Goal: Information Seeking & Learning: Learn about a topic

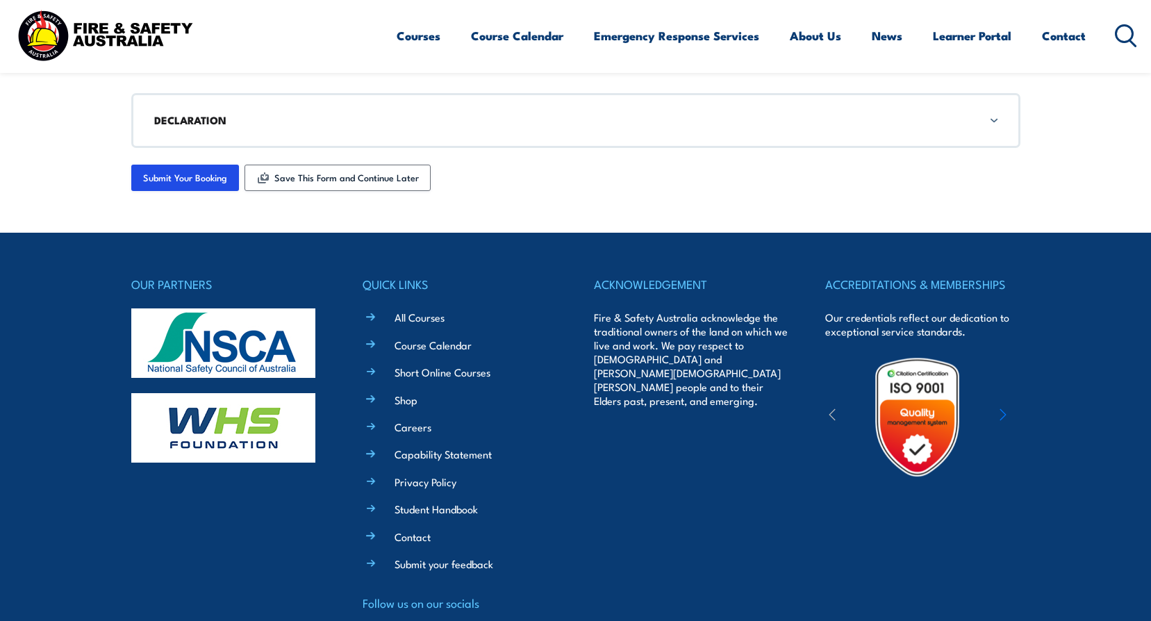
scroll to position [2321, 0]
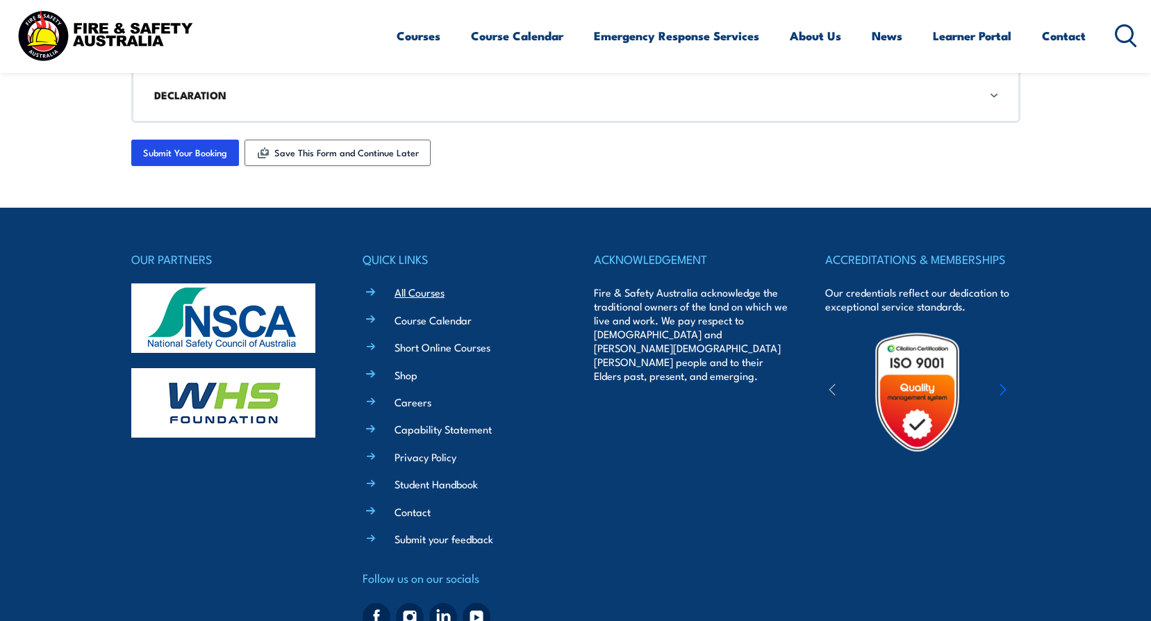
click at [431, 296] on link "All Courses" at bounding box center [419, 292] width 50 height 15
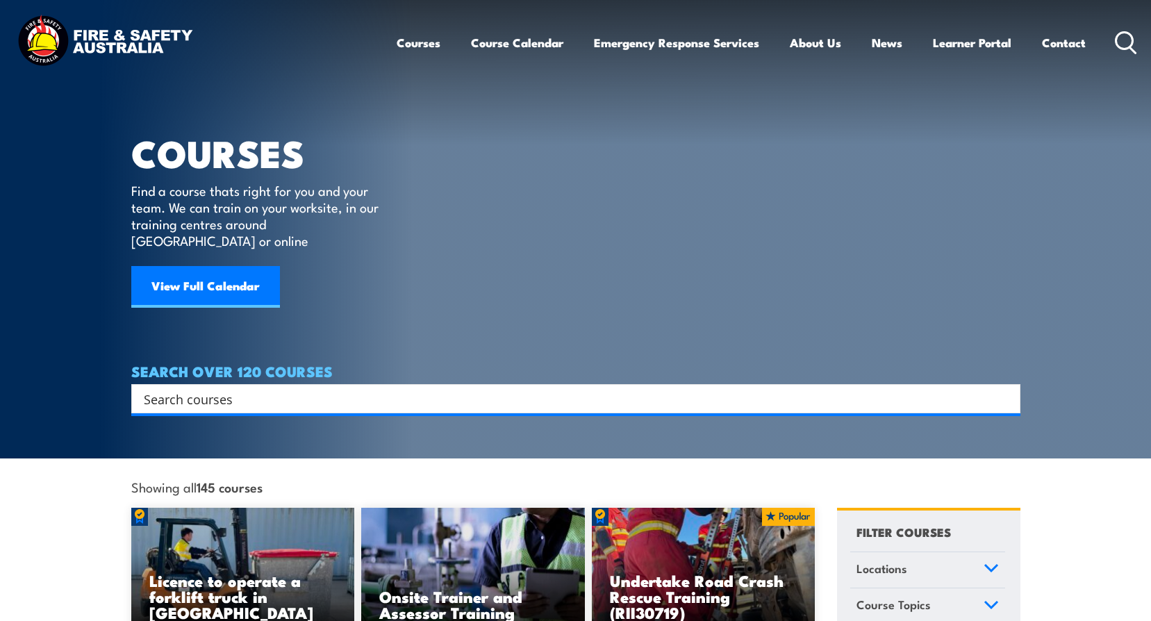
click at [194, 388] on input "Search input" at bounding box center [567, 398] width 846 height 21
type input "fire & smoke"
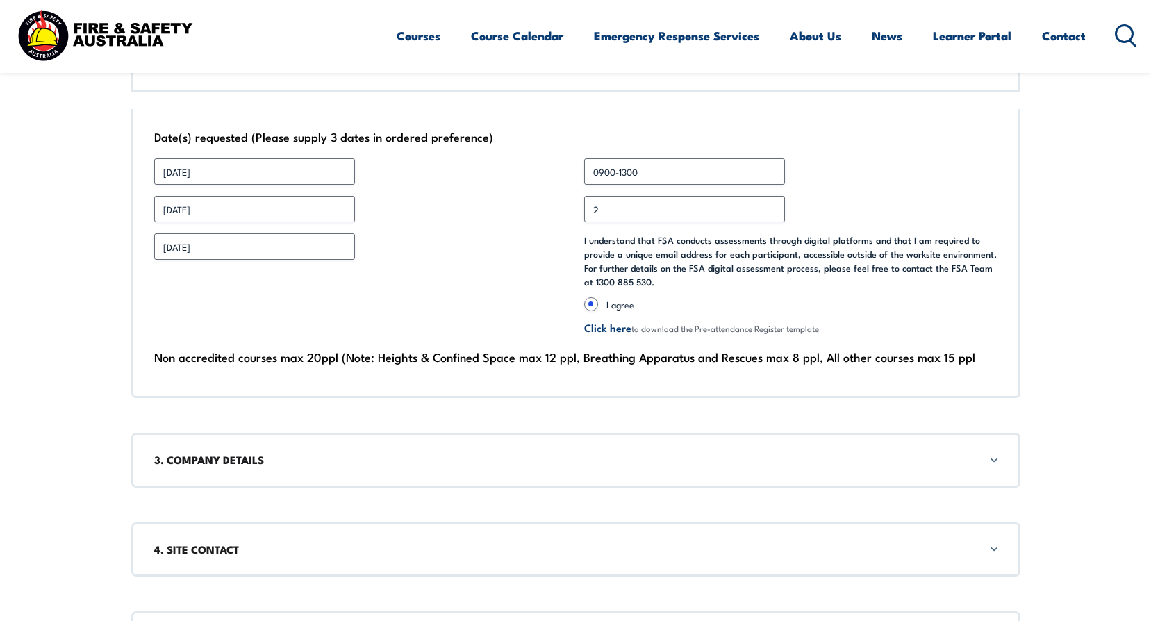
scroll to position [1072, 0]
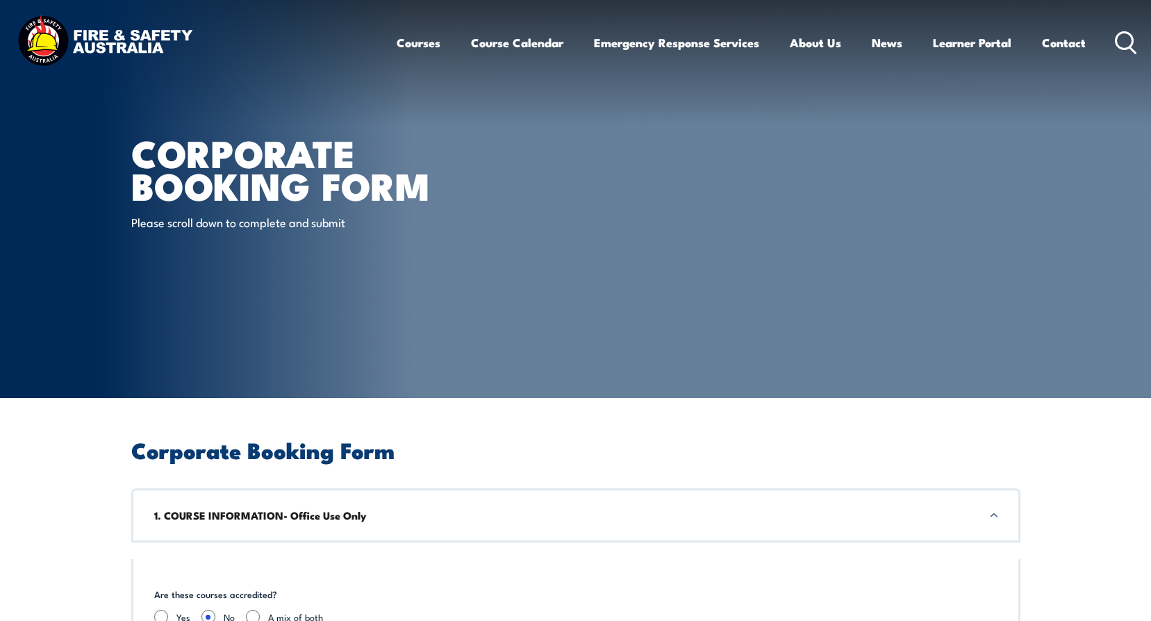
click at [91, 33] on img at bounding box center [105, 42] width 182 height 60
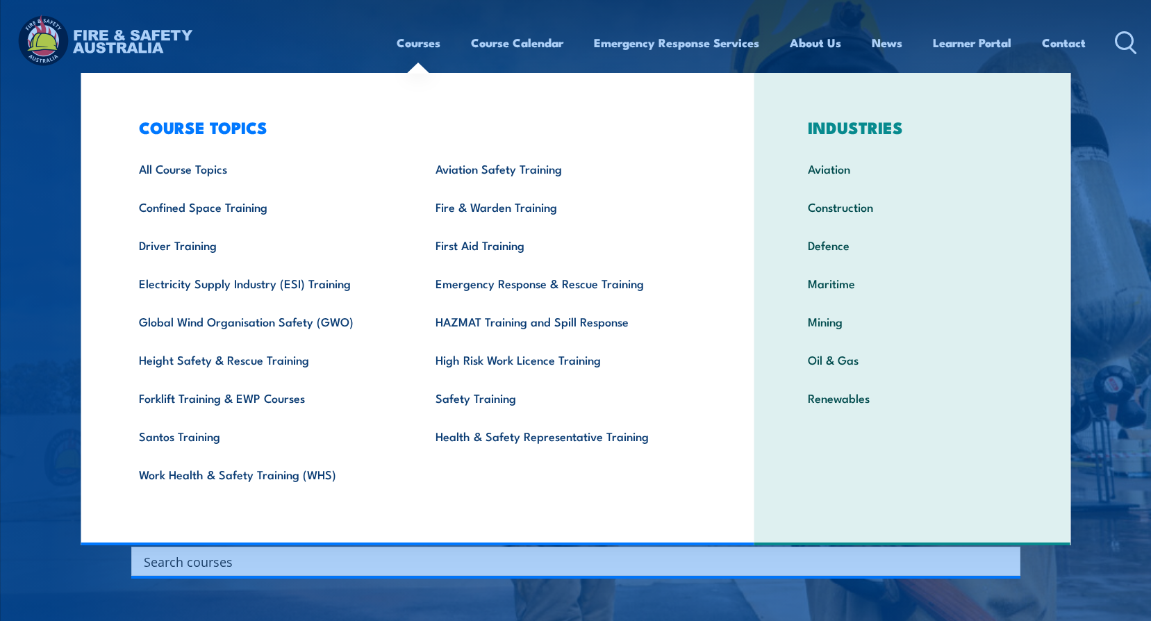
click at [418, 44] on link "Courses" at bounding box center [418, 42] width 44 height 37
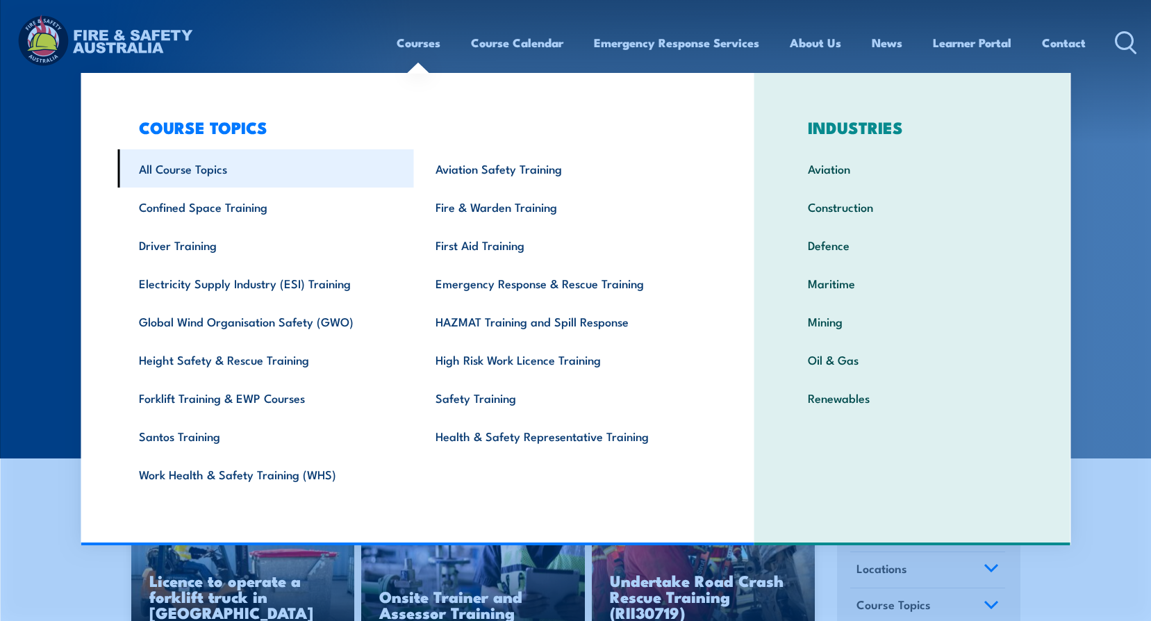
click at [142, 168] on link "All Course Topics" at bounding box center [265, 168] width 296 height 38
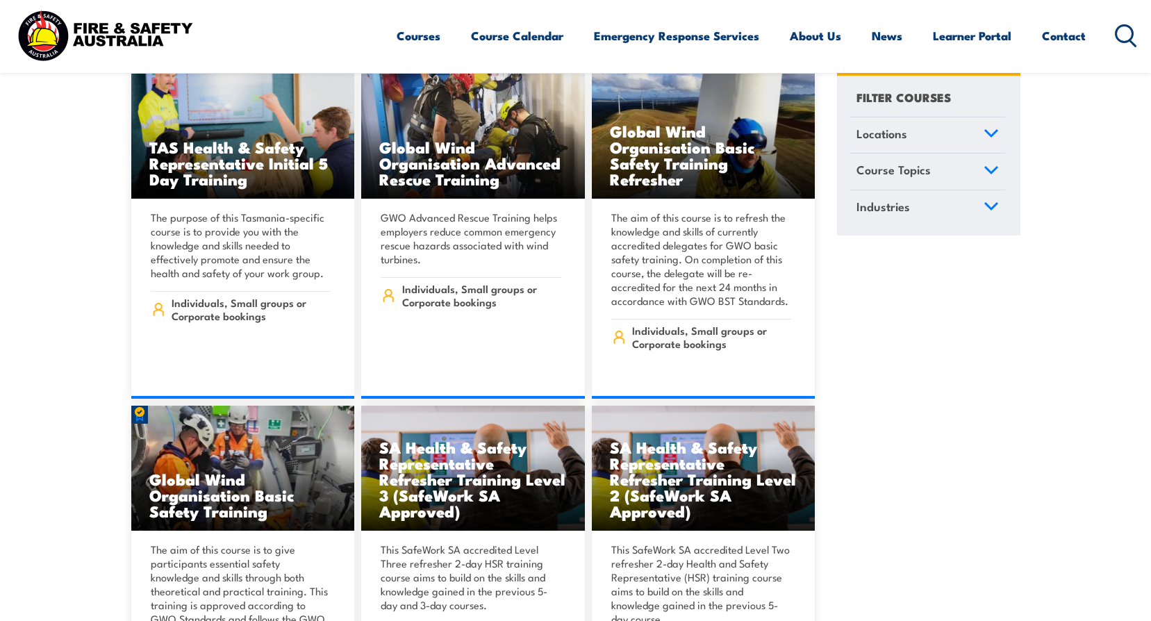
scroll to position [5833, 0]
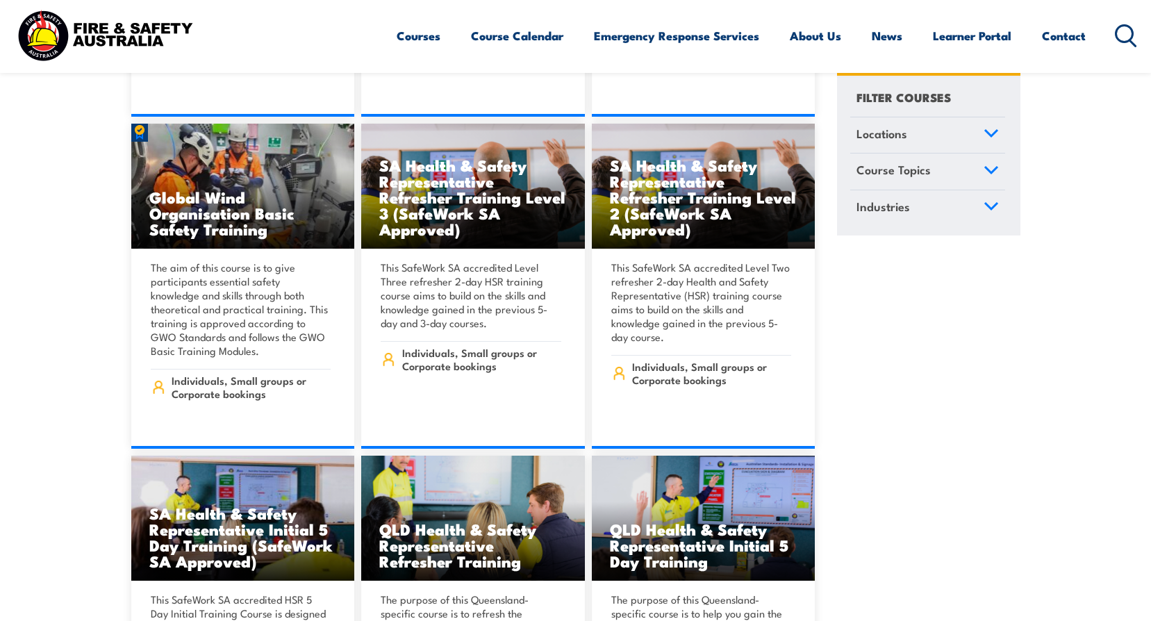
click at [987, 131] on icon at bounding box center [991, 133] width 12 height 6
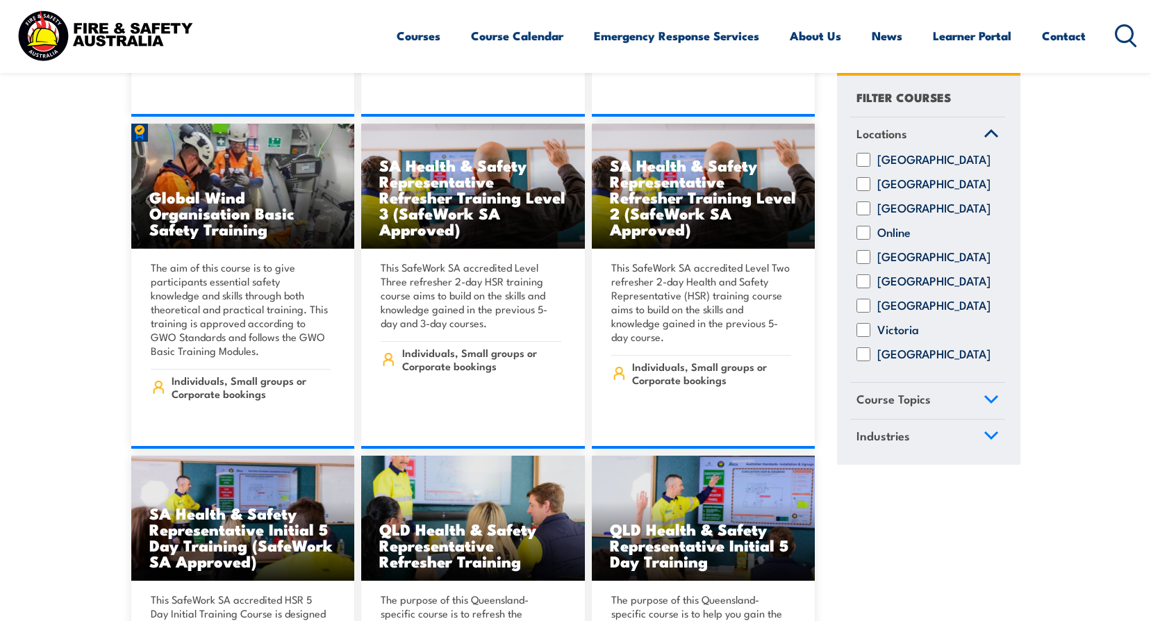
click at [944, 415] on link "Course Topics" at bounding box center [927, 401] width 155 height 36
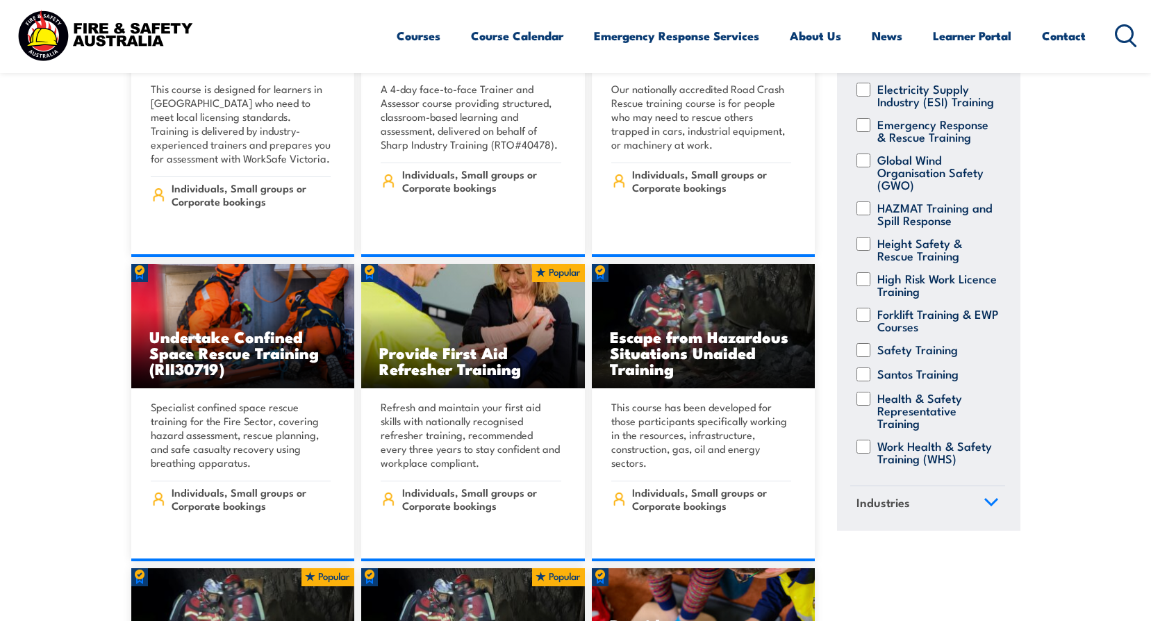
scroll to position [0, 0]
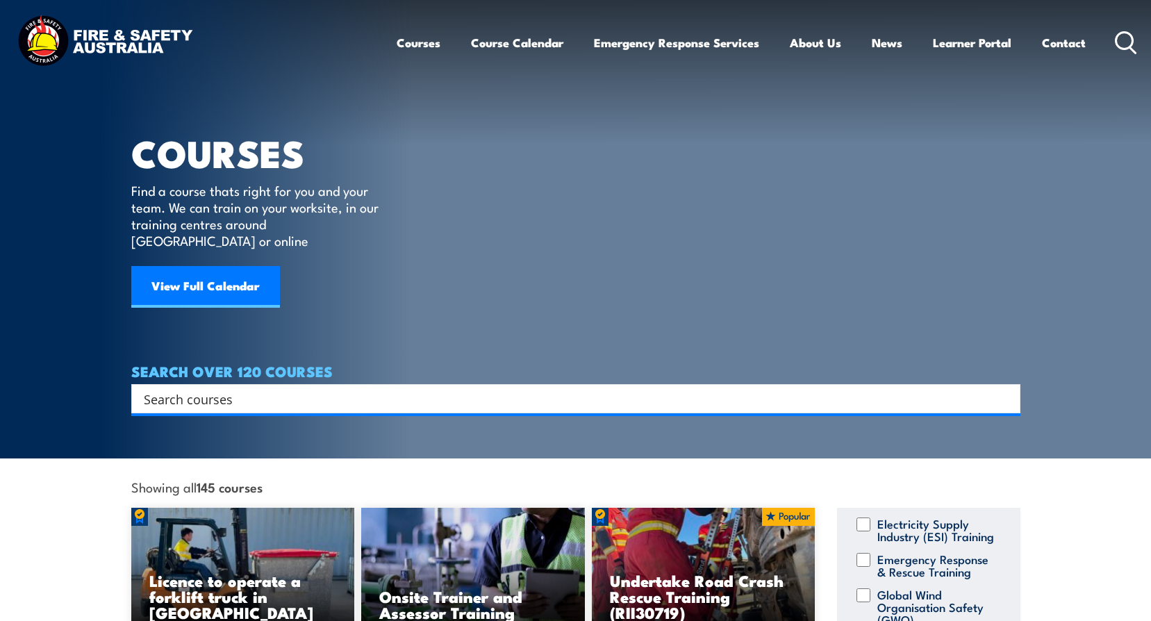
click at [237, 388] on input "Search input" at bounding box center [567, 398] width 846 height 21
type input "fire"
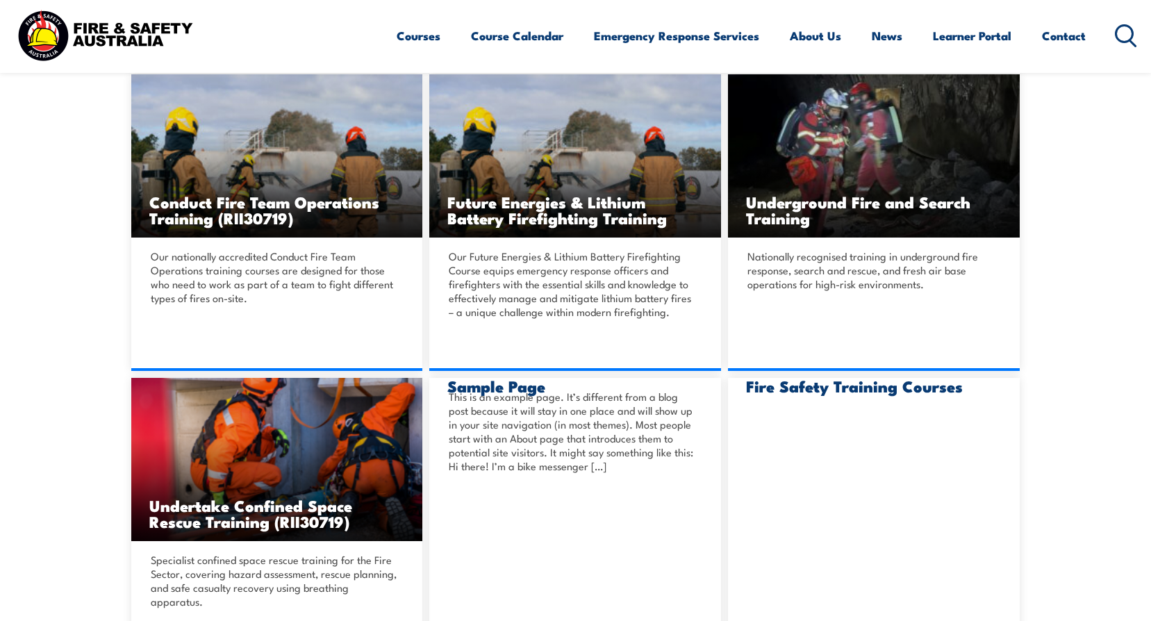
scroll to position [3125, 0]
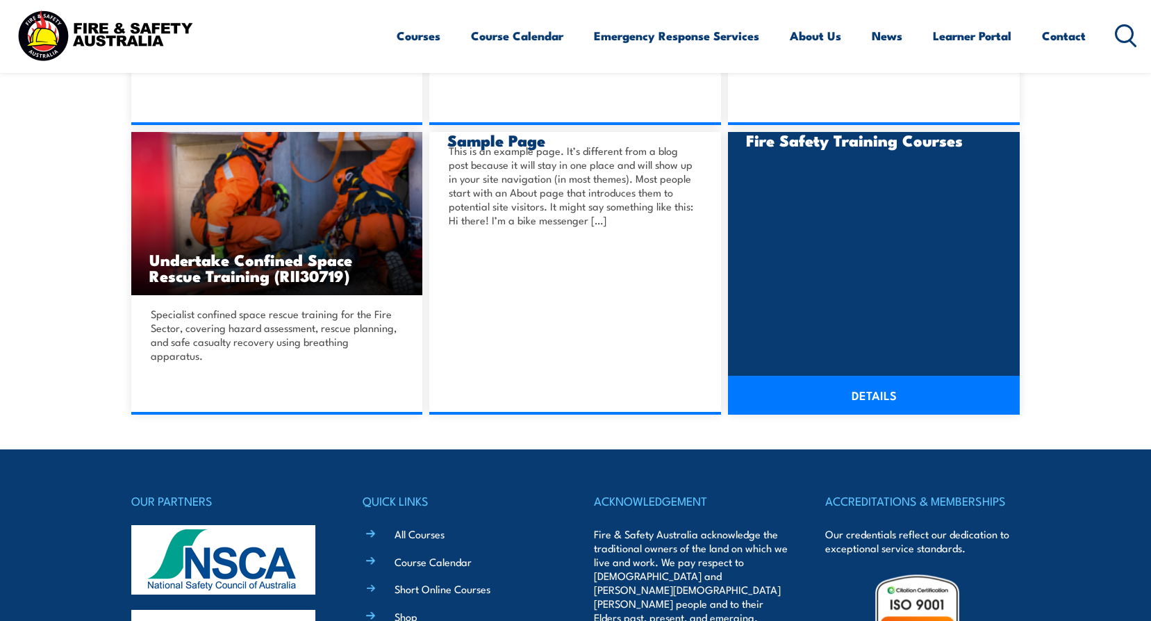
click at [865, 140] on h3 "Fire Safety Training Courses" at bounding box center [874, 140] width 256 height 16
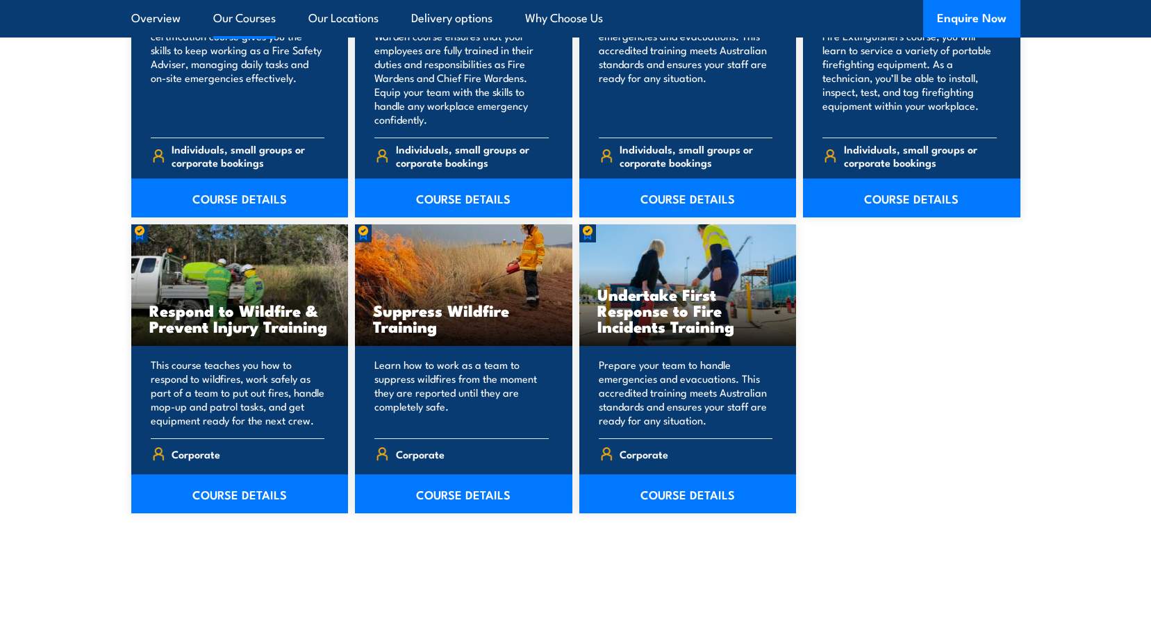
scroll to position [2014, 0]
